Goal: Task Accomplishment & Management: Manage account settings

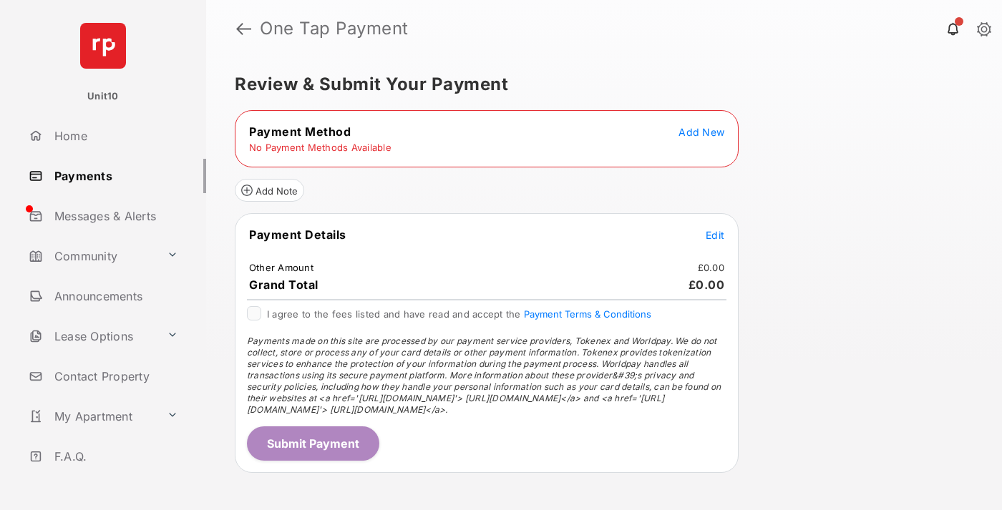
click at [701, 132] on span "Add New" at bounding box center [701, 132] width 46 height 12
